Goal: Task Accomplishment & Management: Complete application form

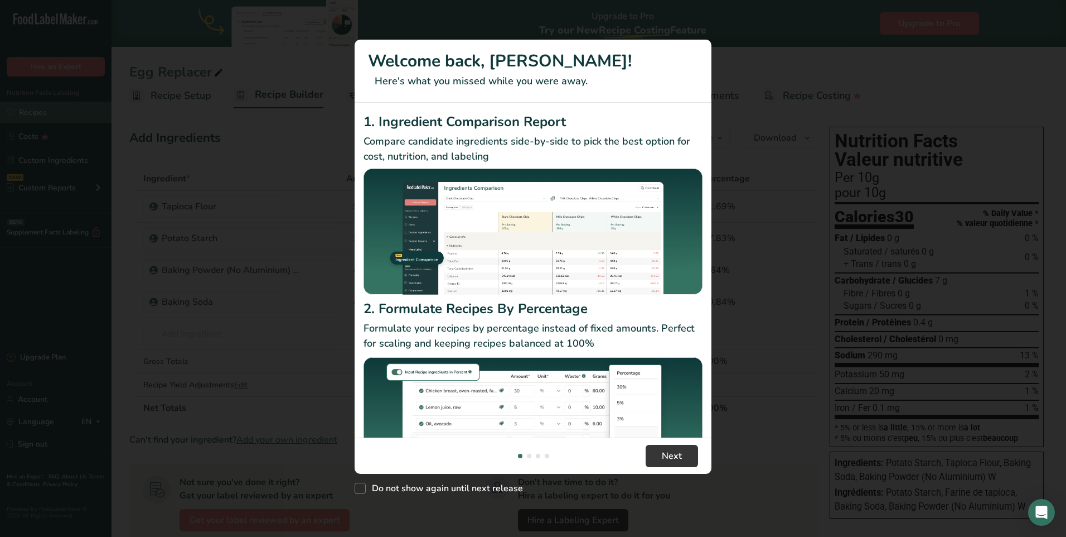
click at [32, 113] on div "New Features" at bounding box center [533, 268] width 1066 height 537
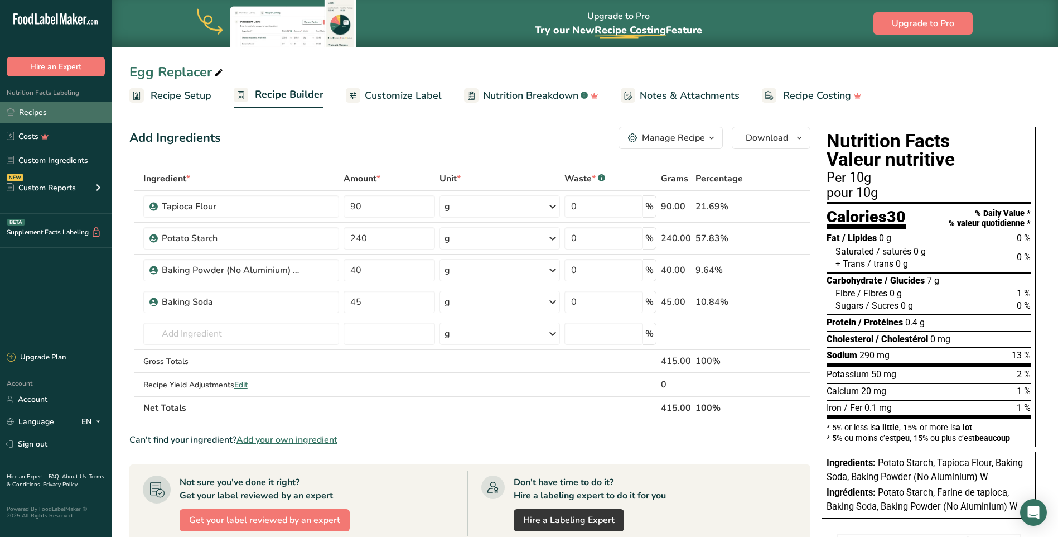
click at [32, 113] on link "Recipes" at bounding box center [56, 112] width 112 height 21
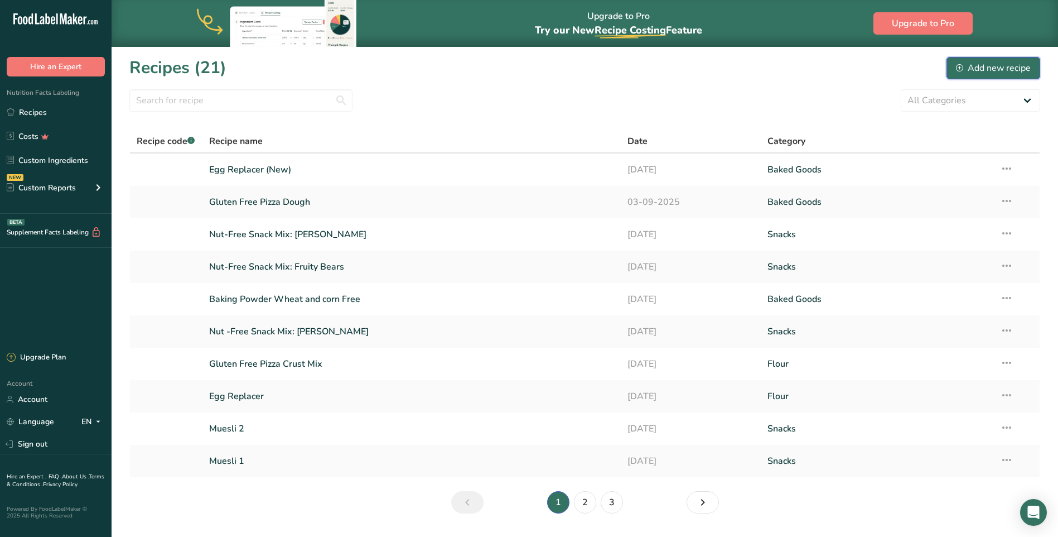
click at [978, 69] on div "Add new recipe" at bounding box center [993, 67] width 75 height 13
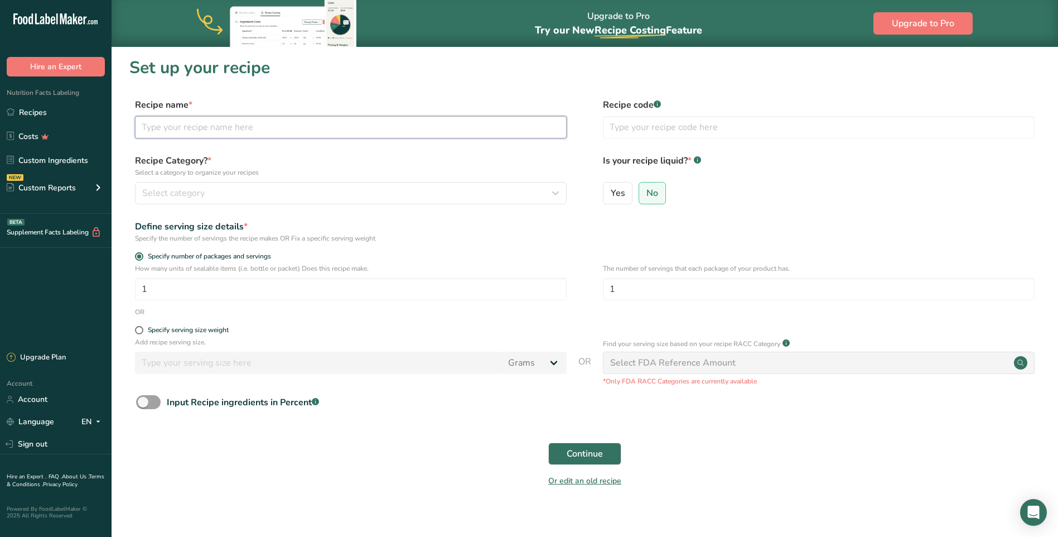
click at [268, 128] on input "text" at bounding box center [351, 127] width 432 height 22
type input "Brownie Mix"
click at [143, 330] on span at bounding box center [139, 330] width 8 height 8
click at [142, 330] on input "Specify serving size weight" at bounding box center [138, 329] width 7 height 7
radio input "true"
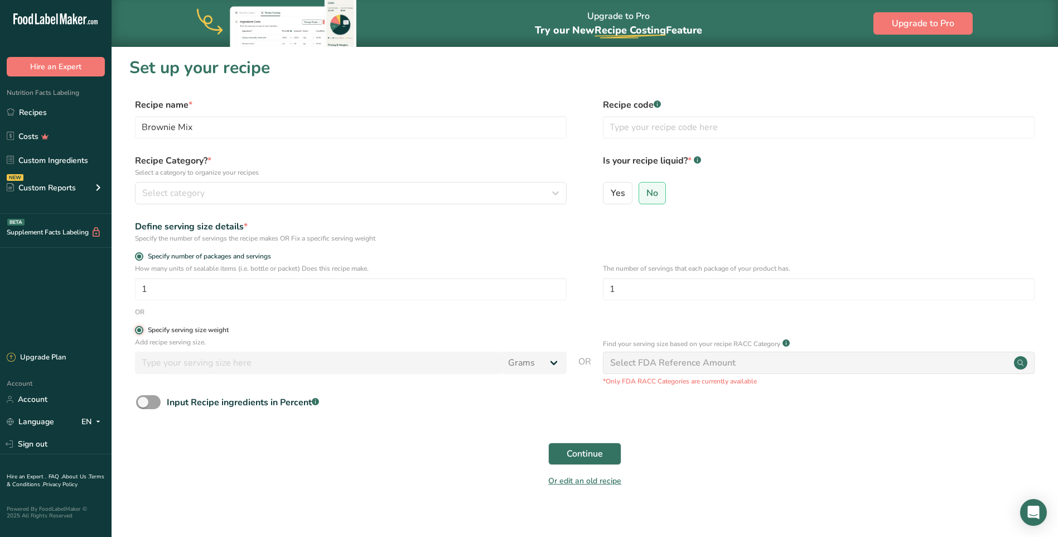
radio input "false"
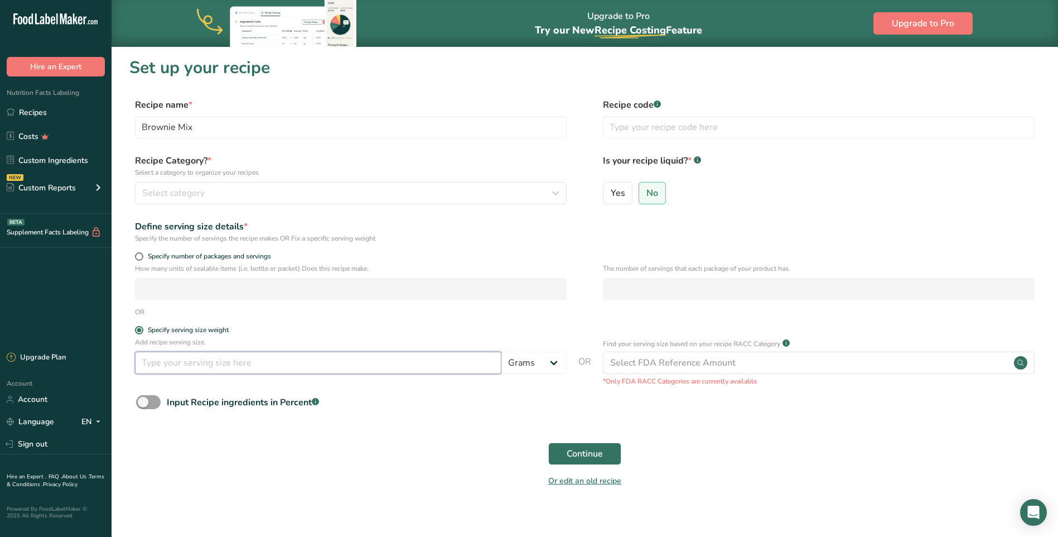
click at [173, 369] on input "number" at bounding box center [318, 362] width 366 height 22
type input "30"
click at [593, 453] on span "Continue" at bounding box center [585, 453] width 36 height 13
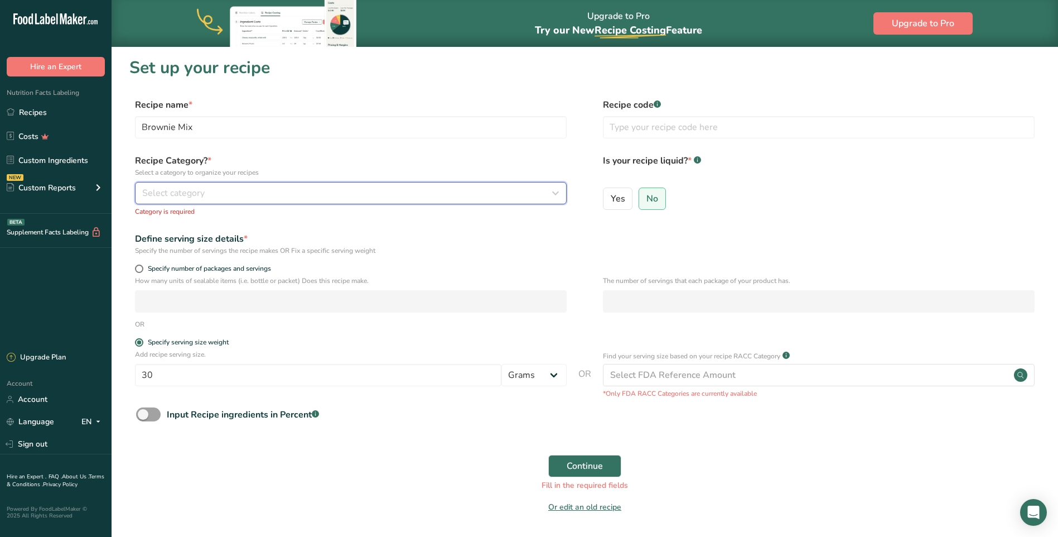
click at [333, 202] on button "Select category" at bounding box center [351, 193] width 432 height 22
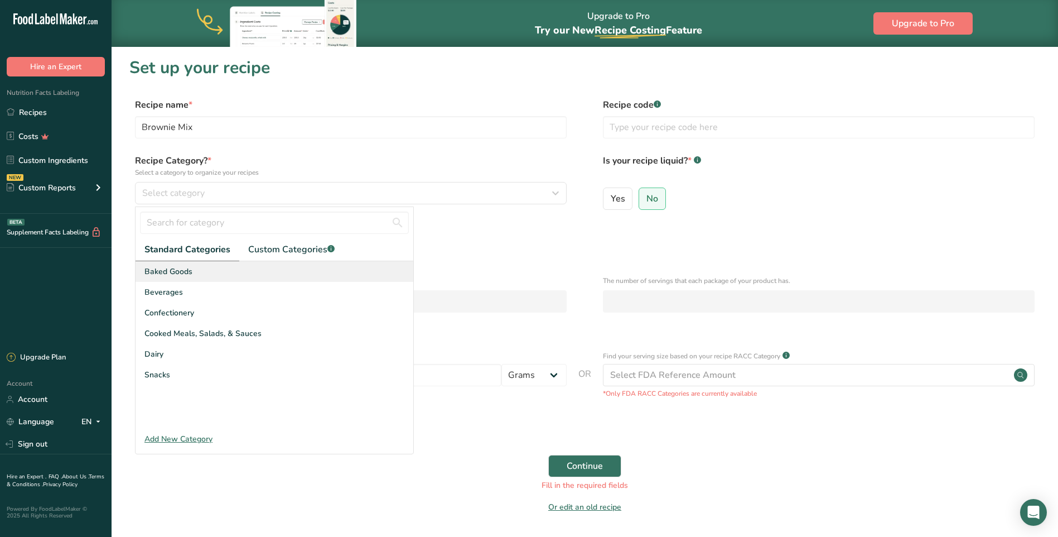
click at [190, 276] on span "Baked Goods" at bounding box center [168, 271] width 48 height 12
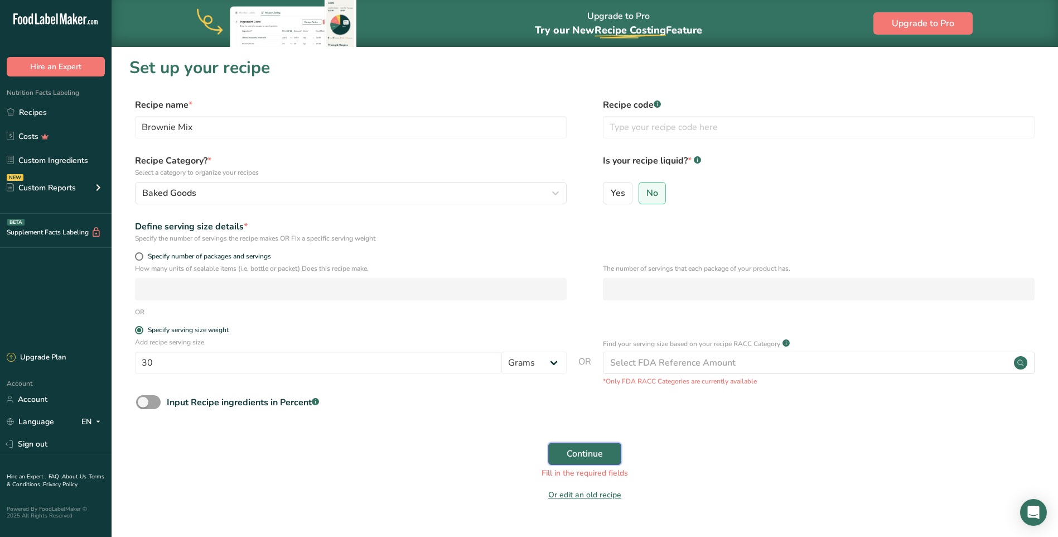
click at [574, 457] on span "Continue" at bounding box center [585, 453] width 36 height 13
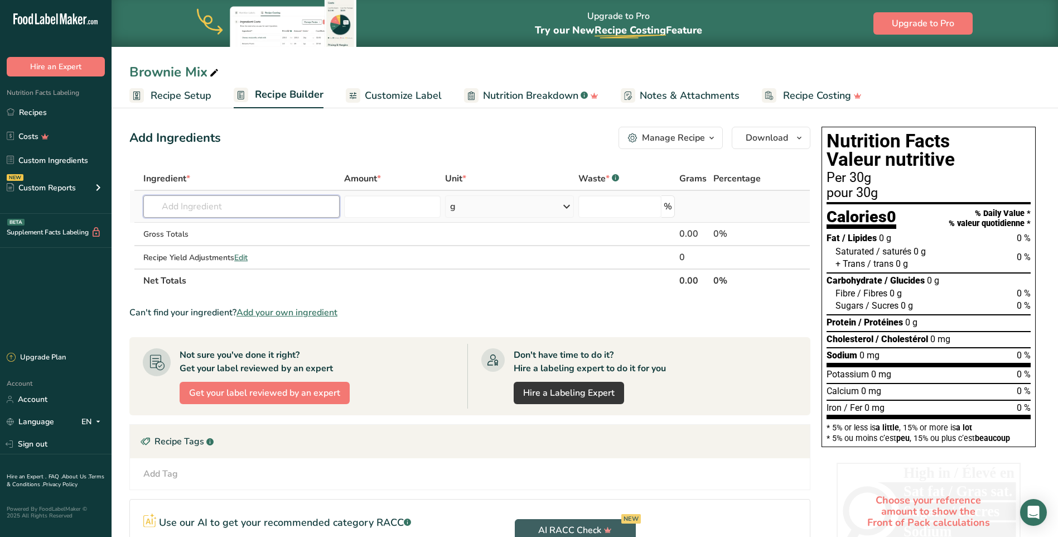
click at [196, 208] on input "text" at bounding box center [241, 206] width 196 height 22
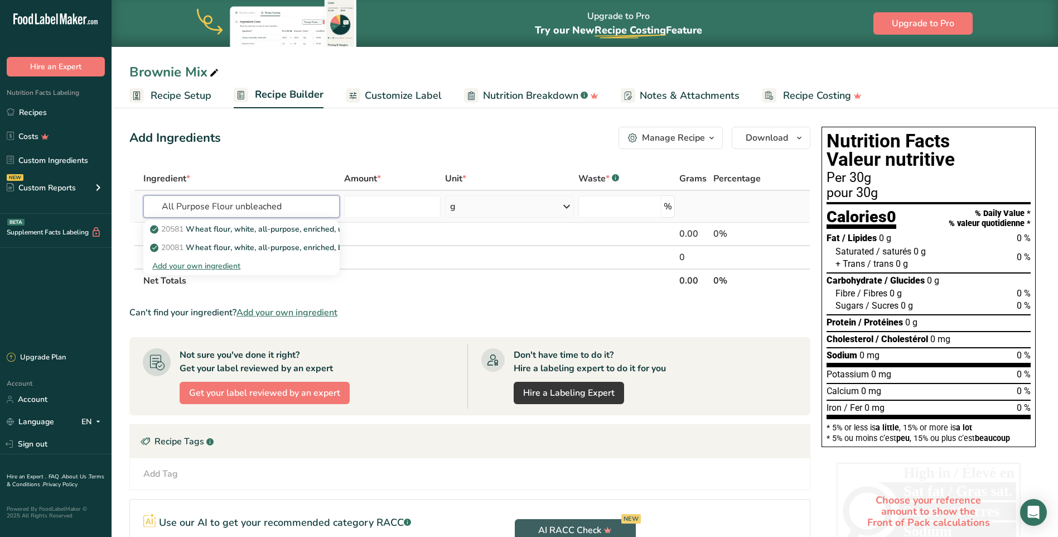
type input "All Purpose Flour unbleached"
click at [185, 265] on div "Add your own ingredient" at bounding box center [241, 266] width 178 height 12
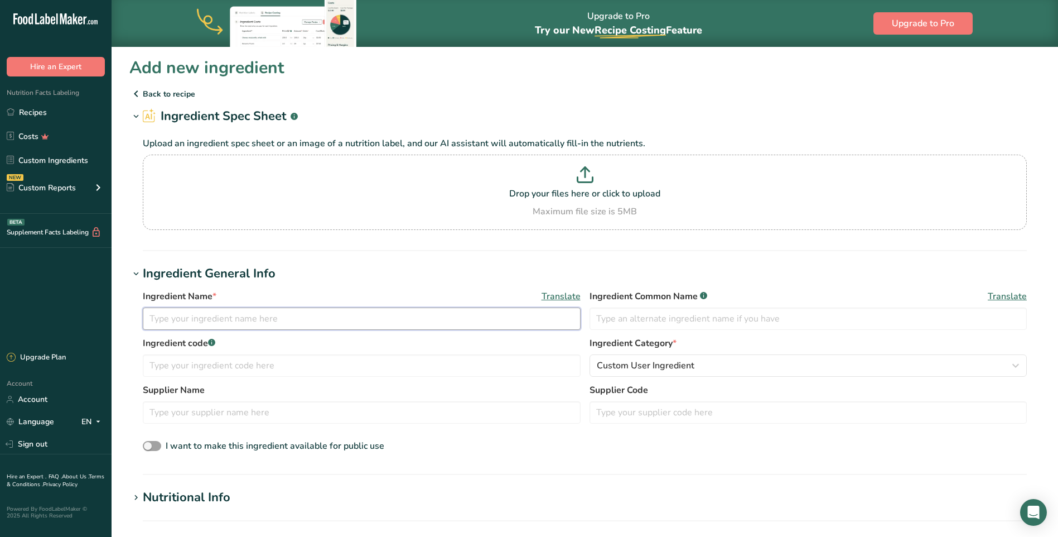
click at [225, 323] on input "text" at bounding box center [362, 318] width 438 height 22
type input "A"
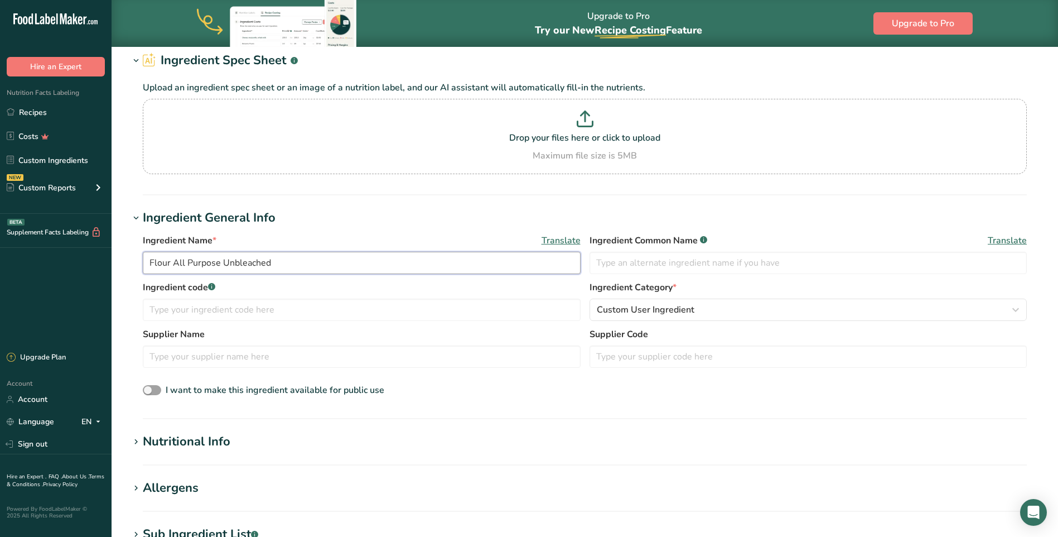
scroll to position [112, 0]
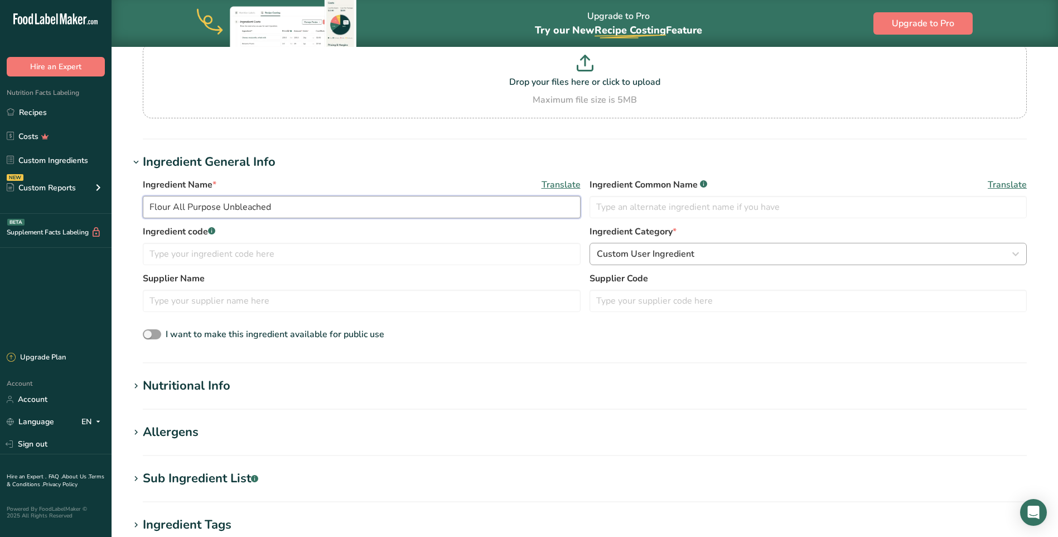
type input "Flour All Purpose Unbleached"
click at [721, 252] on div "Custom User Ingredient" at bounding box center [805, 253] width 417 height 13
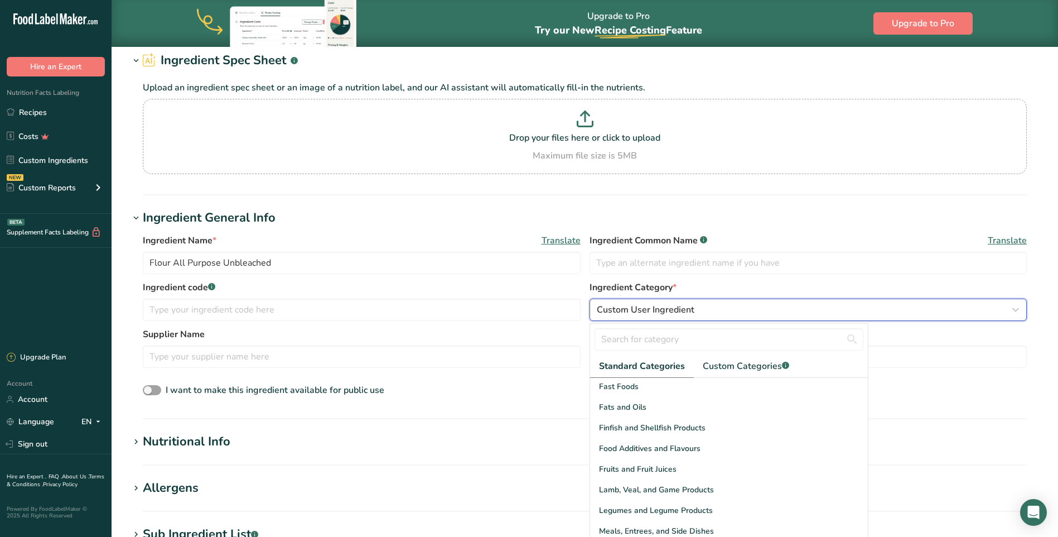
scroll to position [152, 0]
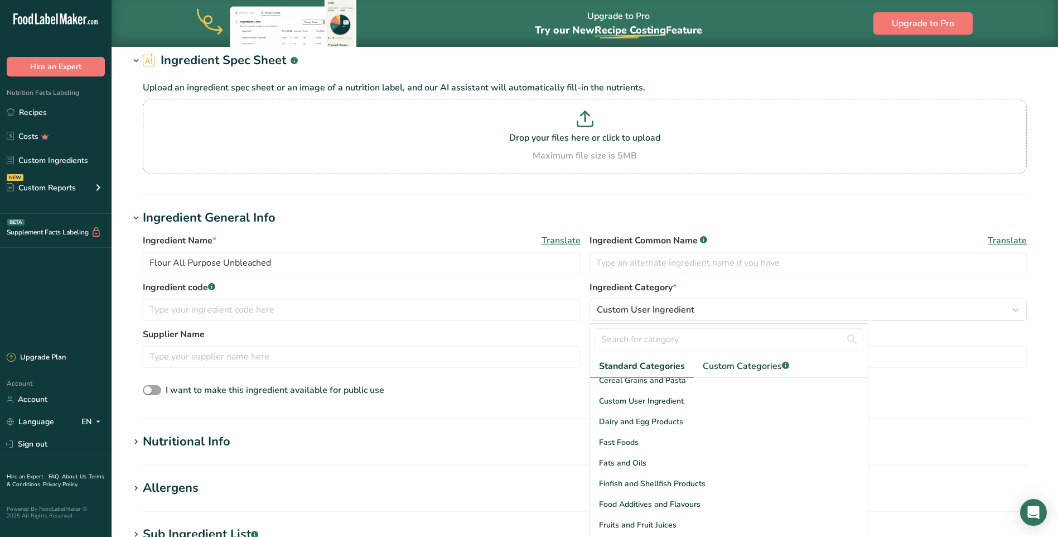
click at [517, 407] on section "Ingredient General Info Ingredient Name * Translate Flour All Purpose Unbleache…" at bounding box center [584, 314] width 911 height 210
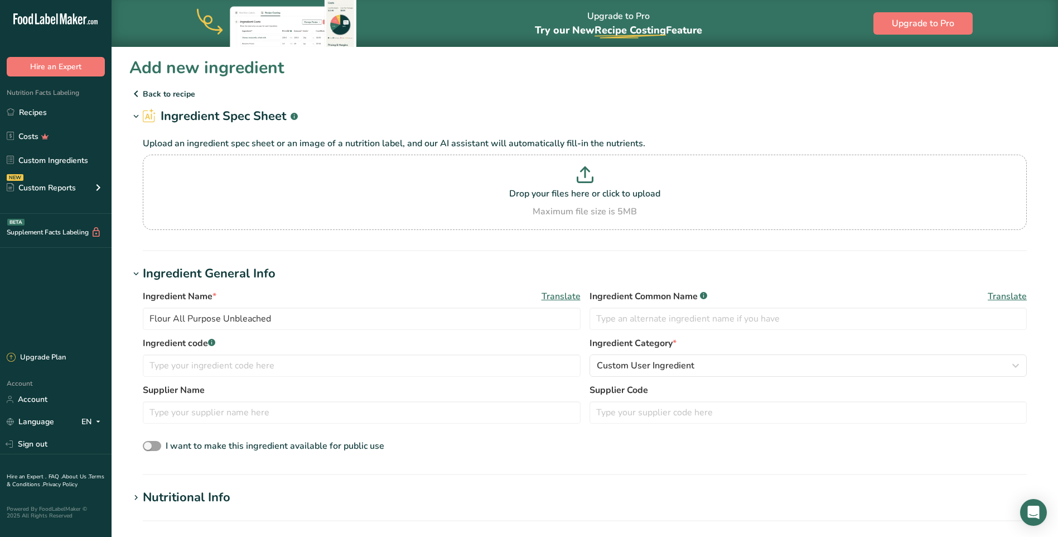
scroll to position [56, 0]
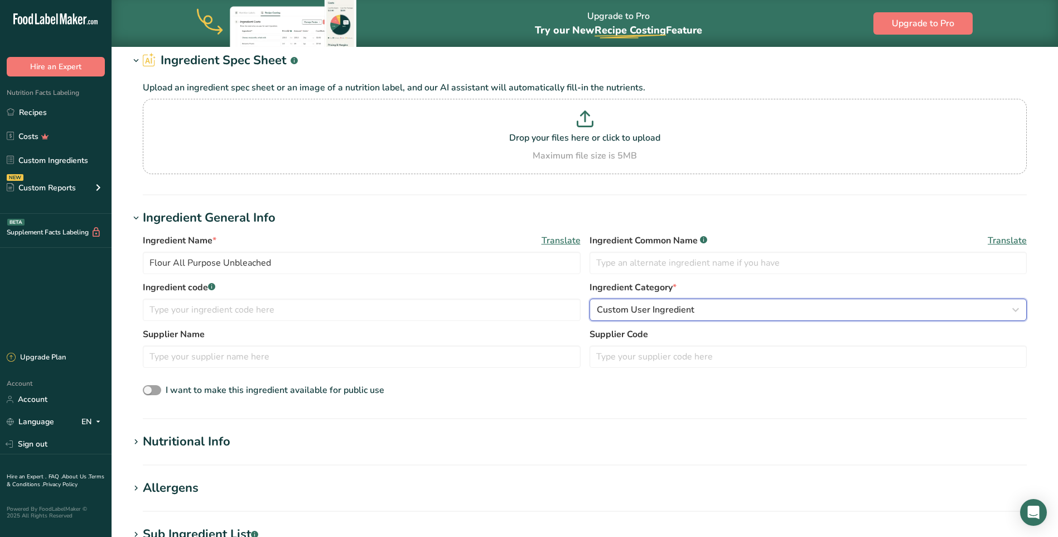
click at [671, 308] on span "Custom User Ingredient" at bounding box center [646, 309] width 98 height 13
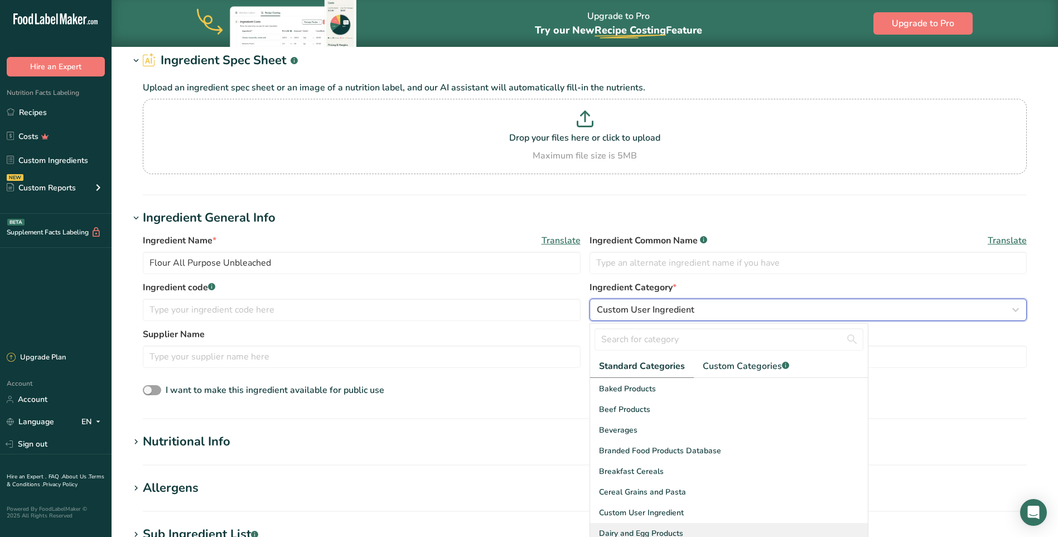
scroll to position [0, 0]
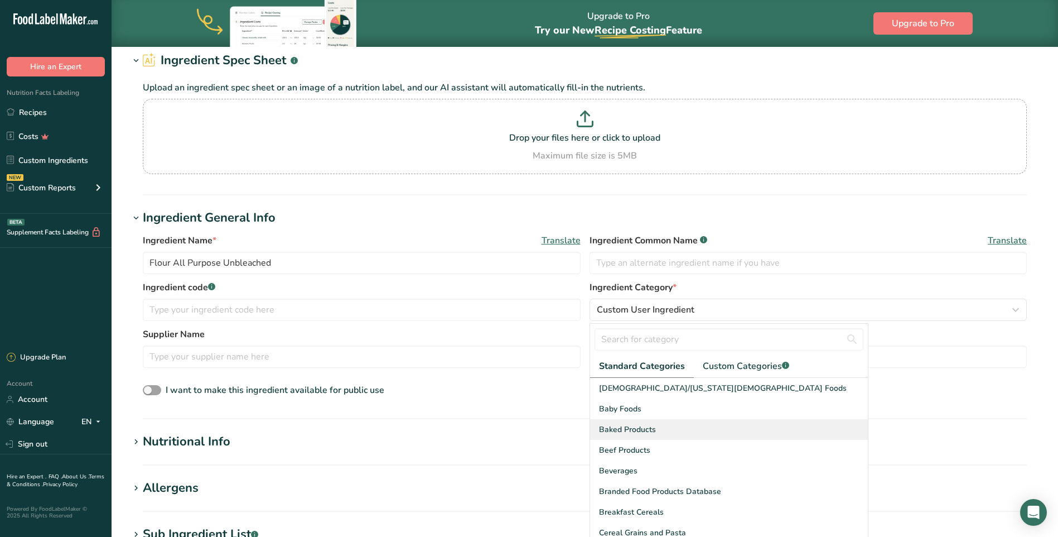
click at [647, 426] on span "Baked Products" at bounding box center [627, 429] width 57 height 12
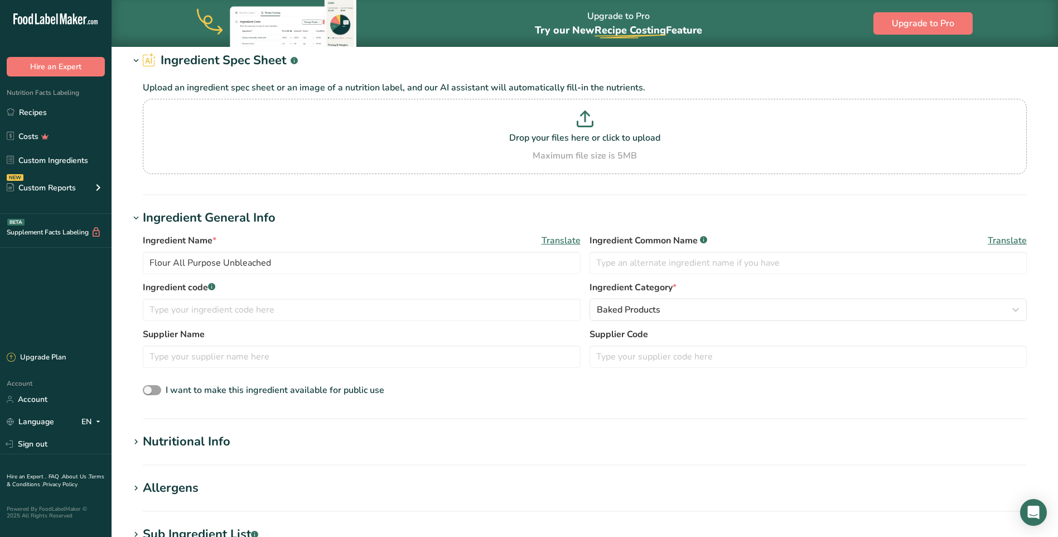
scroll to position [167, 0]
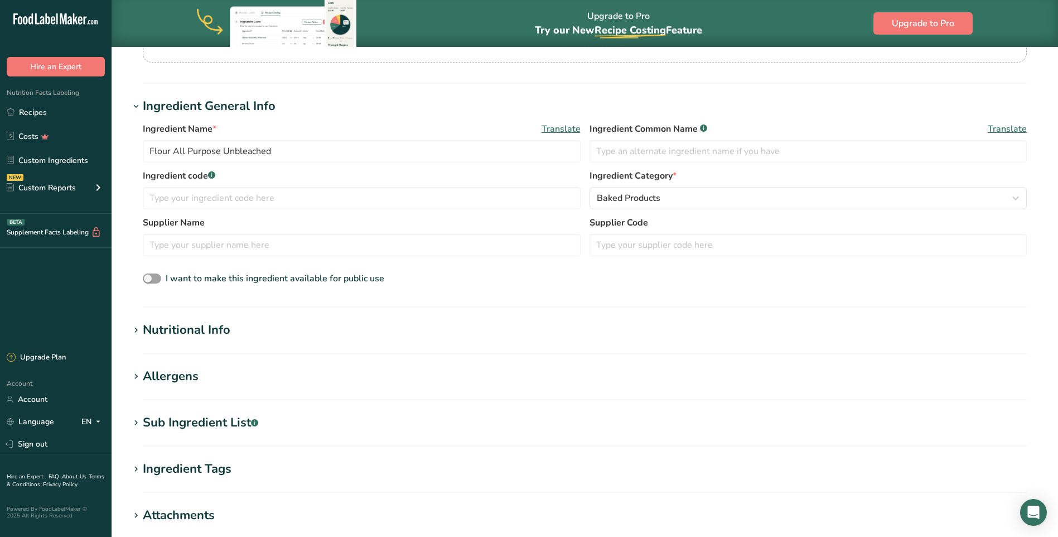
click at [175, 326] on div "Nutritional Info" at bounding box center [187, 330] width 88 height 18
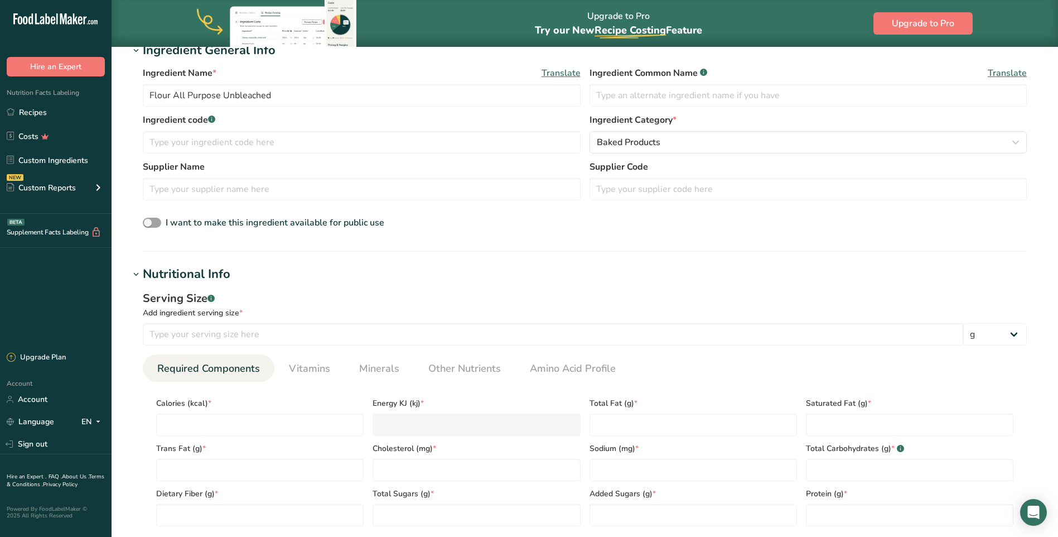
scroll to position [279, 0]
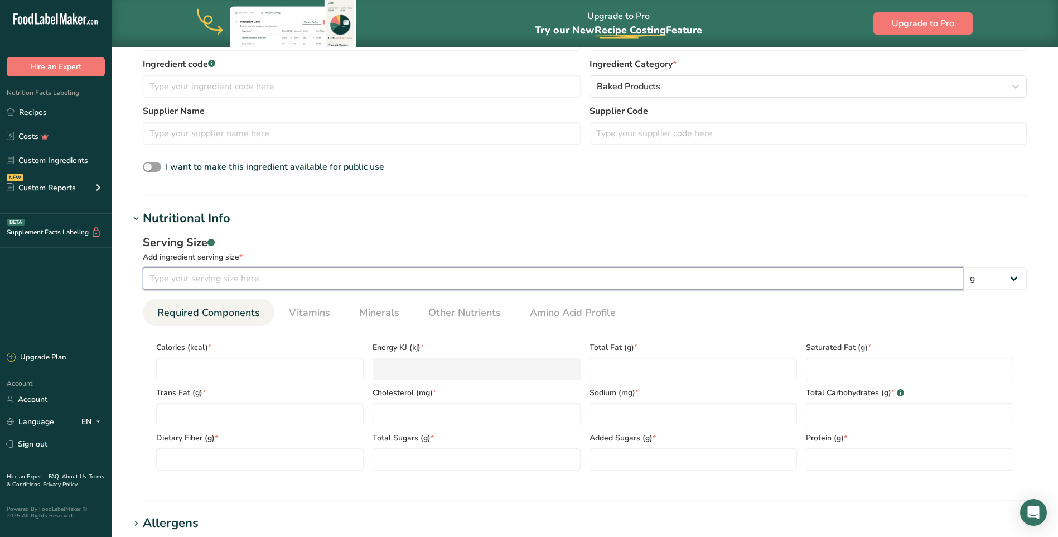
click at [254, 274] on input "number" at bounding box center [553, 278] width 820 height 22
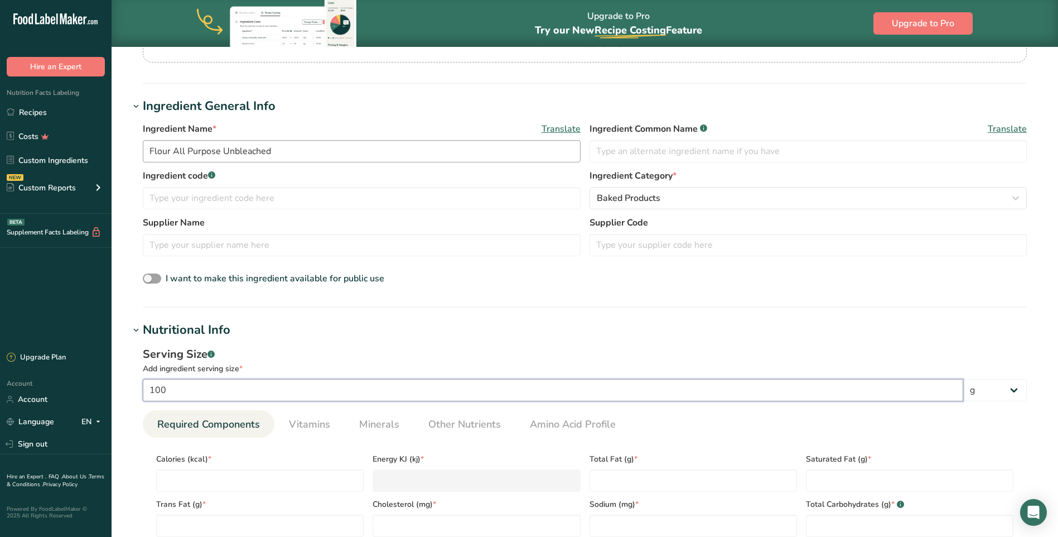
scroll to position [335, 0]
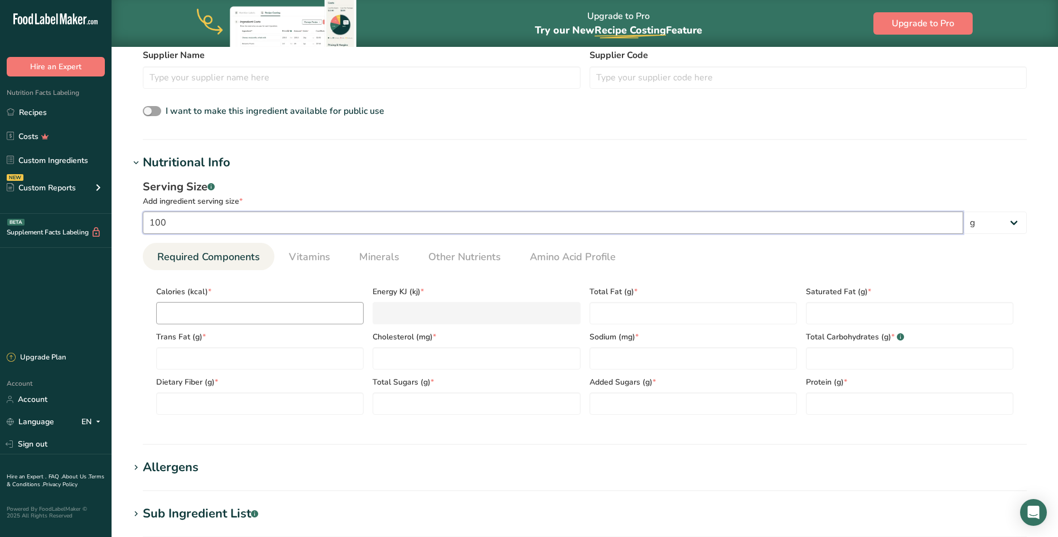
type input "100"
click at [234, 311] on input "number" at bounding box center [259, 313] width 207 height 22
type input "3"
type KJ "12.6"
type input "36"
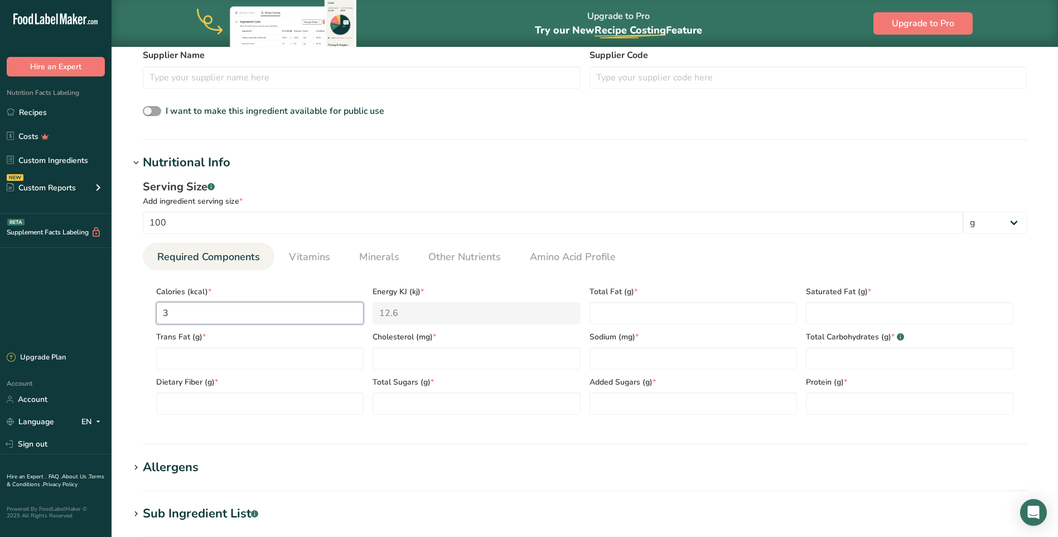
type KJ "150.6"
type input "365"
type KJ "1527.2"
type input "365.9"
type KJ "1530.9"
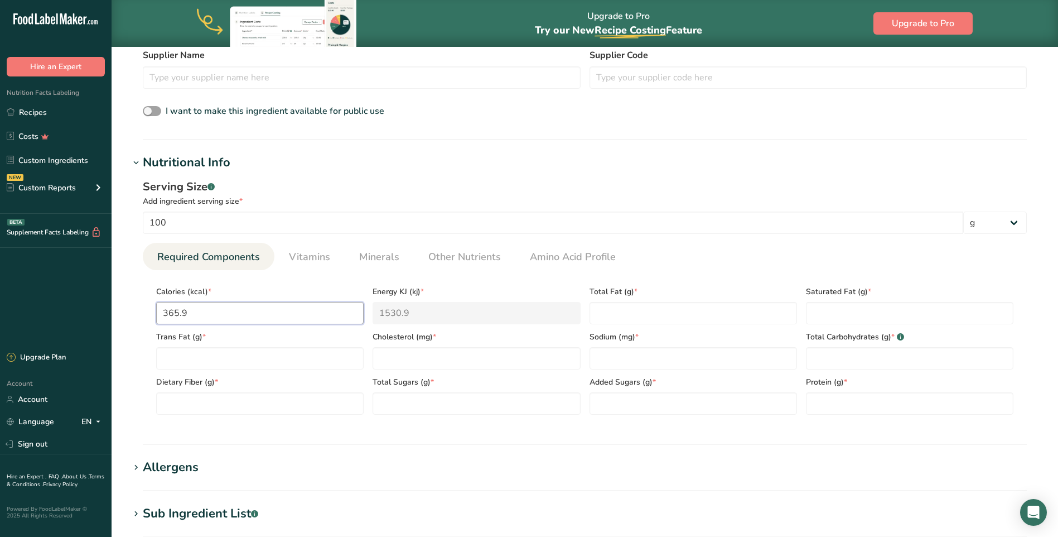
type input "365.92"
type KJ "1531"
type input "365.92"
type Fat "2.24"
type Fat "0.38"
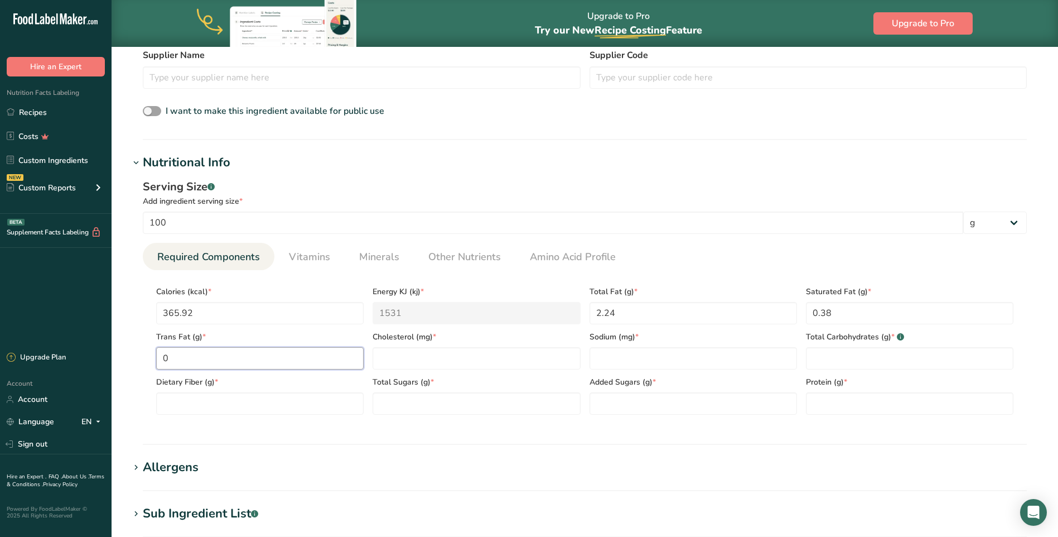
type Fat "0"
type input "0"
type Carbohydrates "73.5"
type Fiber "2.7"
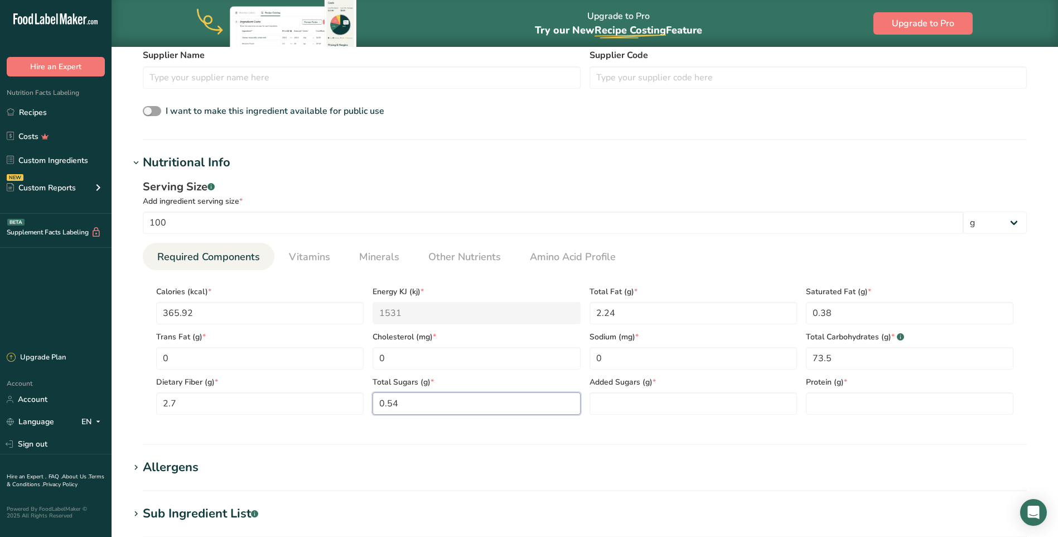
type Sugars "0.54"
type Sugars "0"
type input "11"
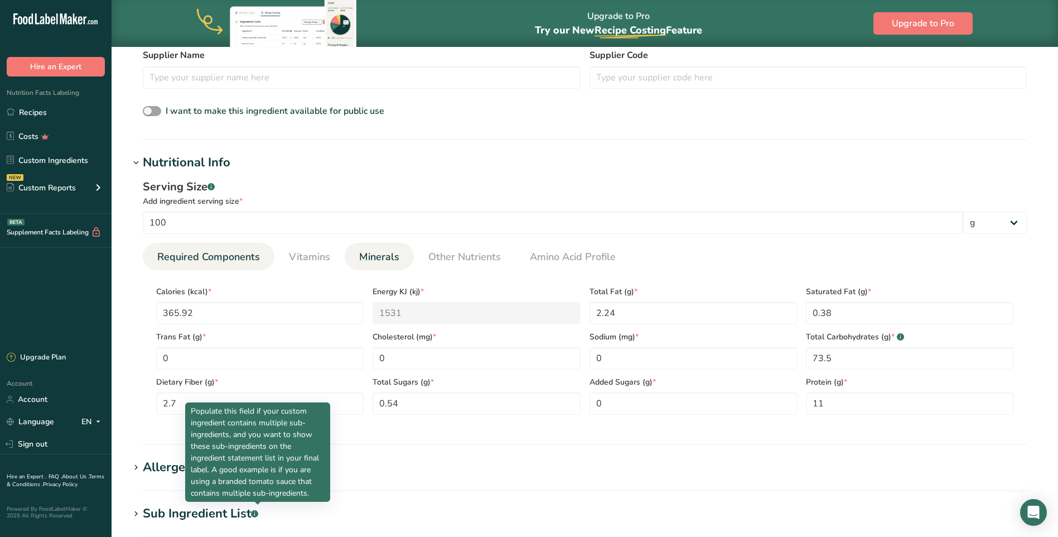
click at [370, 254] on span "Minerals" at bounding box center [379, 256] width 40 height 15
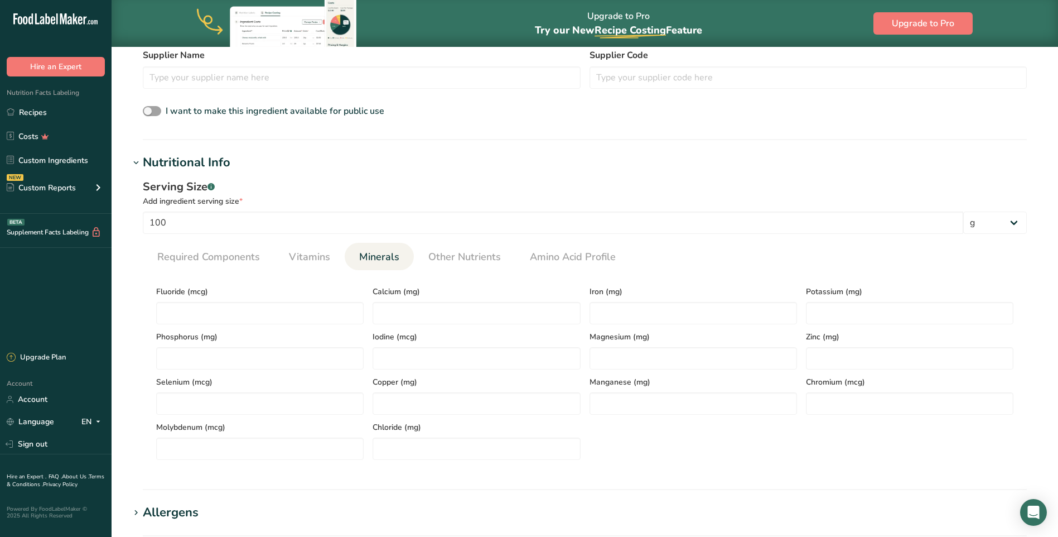
scroll to position [390, 0]
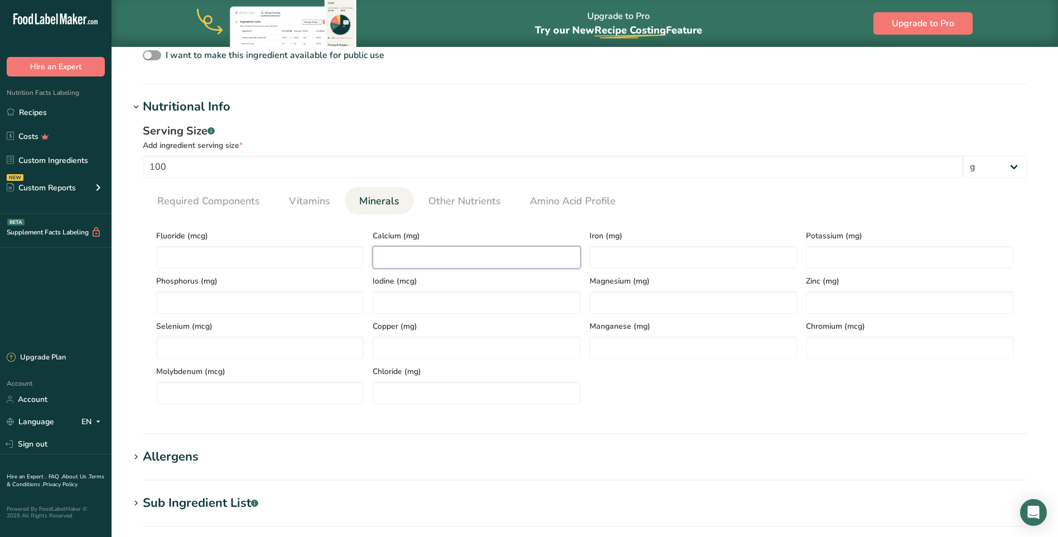
click at [438, 263] on input "number" at bounding box center [476, 257] width 207 height 22
type input "14"
type input "4.4"
type input "102.98"
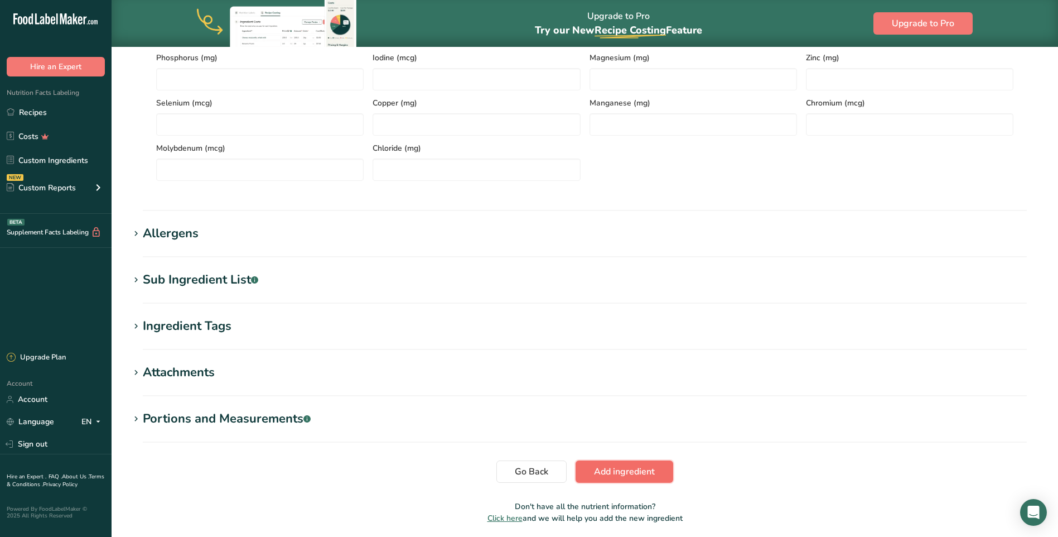
click at [629, 473] on span "Add ingredient" at bounding box center [624, 471] width 61 height 13
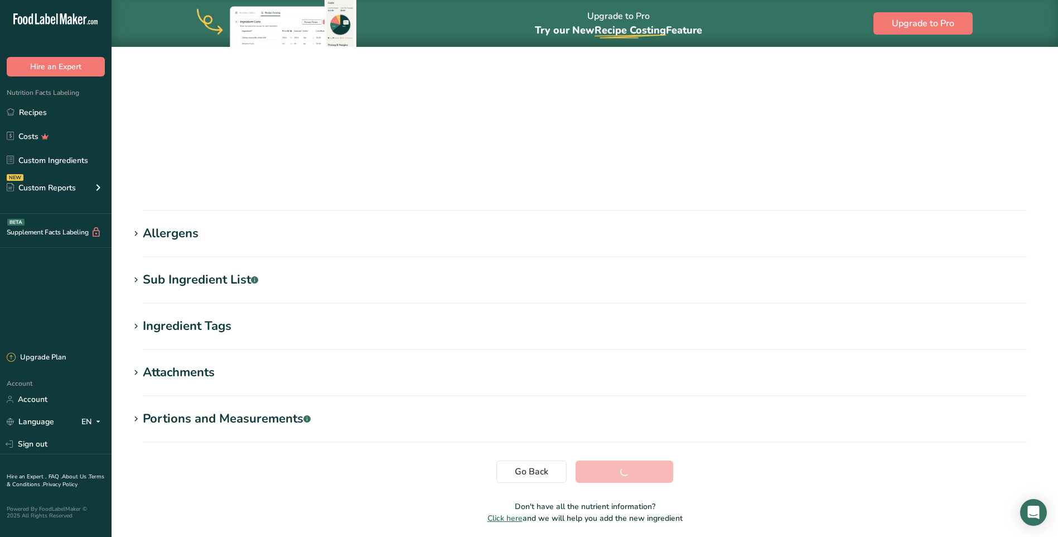
scroll to position [62, 0]
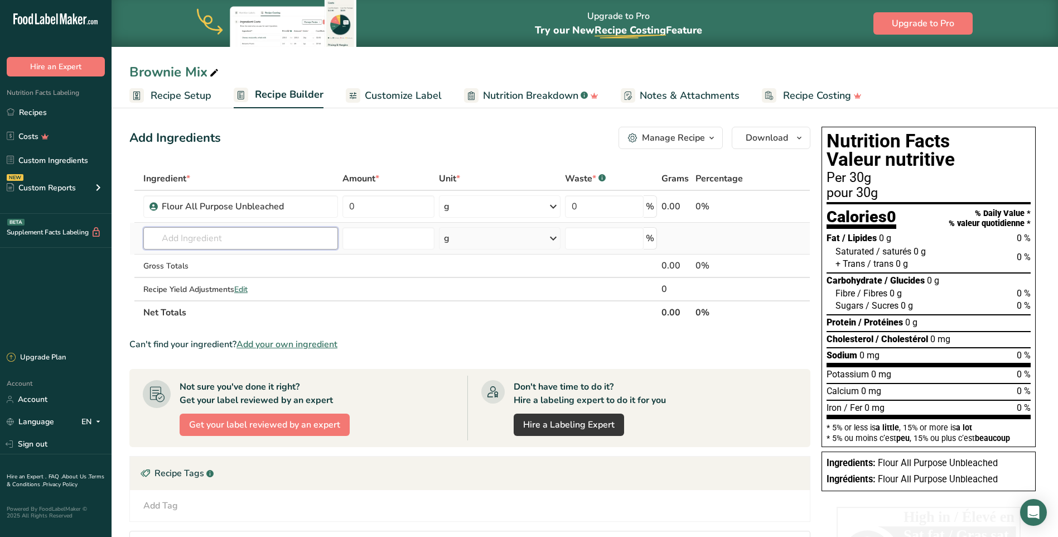
click at [248, 230] on input "text" at bounding box center [240, 238] width 195 height 22
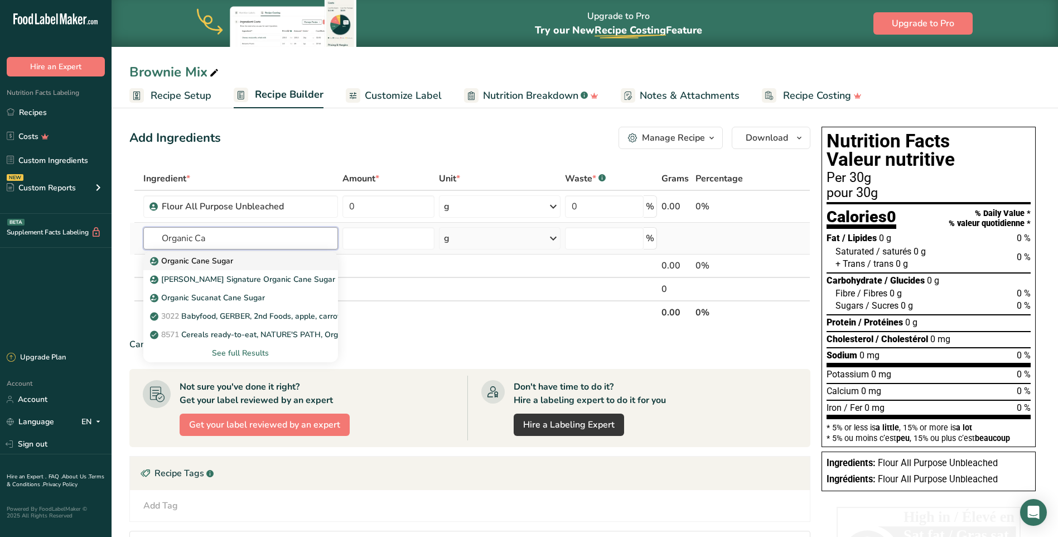
type input "Organic Ca"
click at [216, 262] on p "Organic Cane Sugar" at bounding box center [192, 261] width 81 height 12
type input "Organic Cane Sugar"
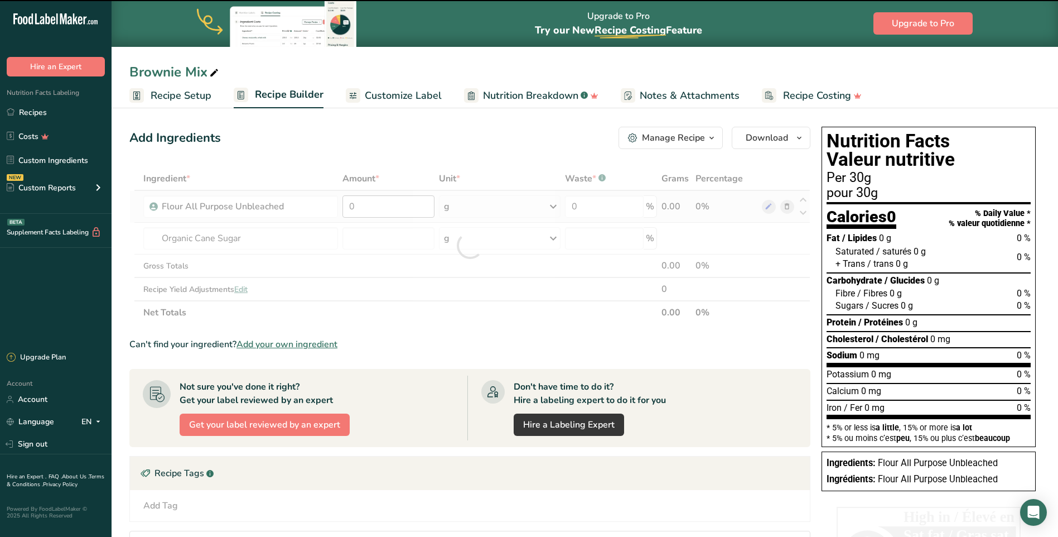
type input "0"
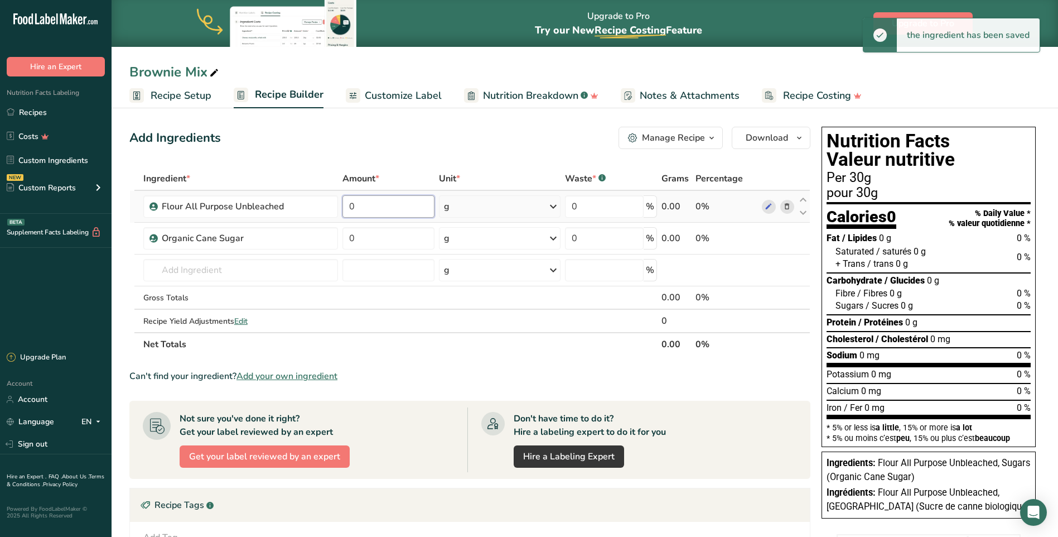
click at [377, 205] on input "0" at bounding box center [388, 206] width 92 height 22
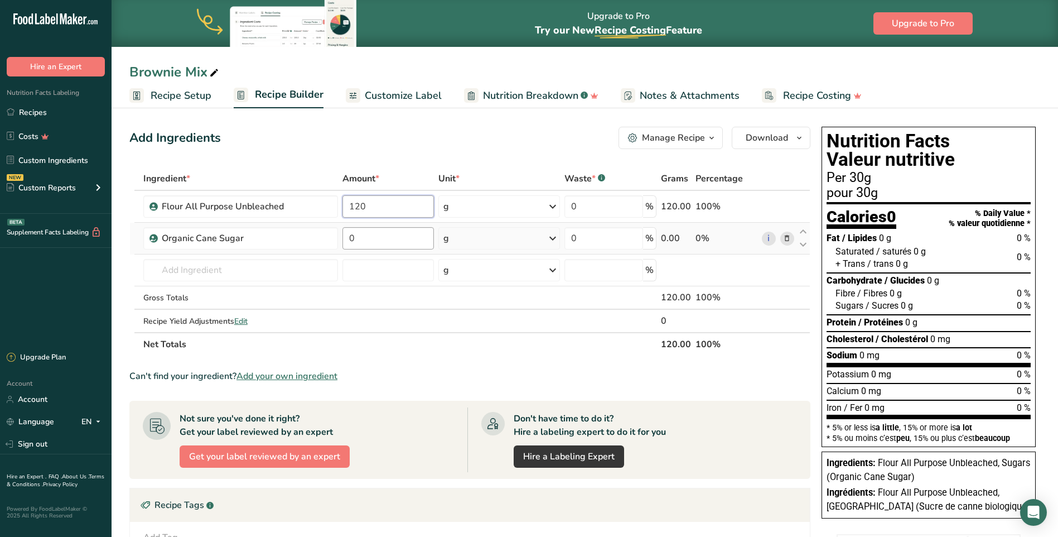
type input "120"
click at [370, 238] on div "Ingredient * Amount * Unit * Waste * .a-a{fill:#347362;}.b-a{fill:#fff;} Grams …" at bounding box center [469, 261] width 681 height 189
type input "250"
